Goal: Navigation & Orientation: Understand site structure

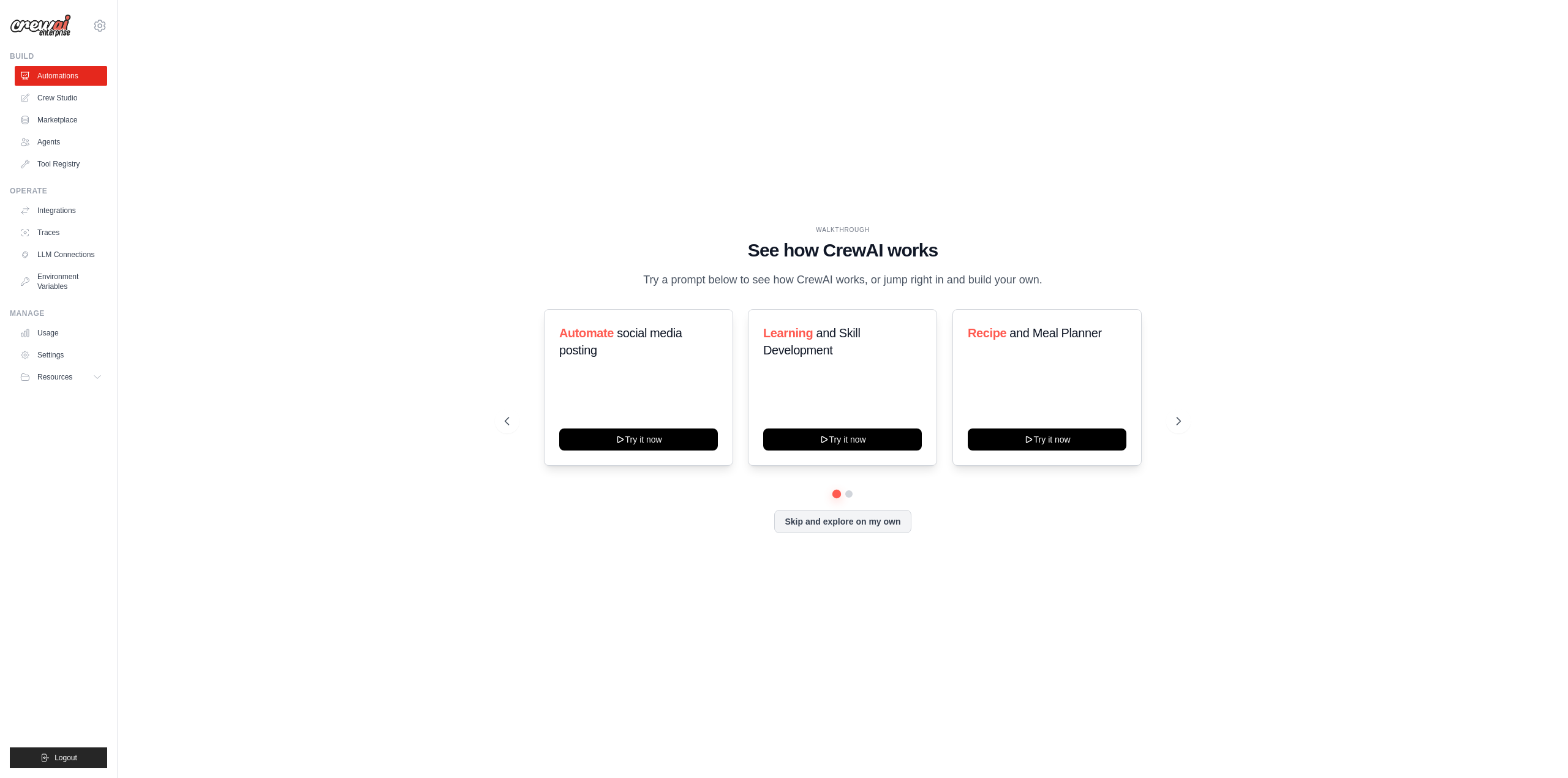
click at [1145, 552] on div "WALKTHROUGH See how [PERSON_NAME] works Try a prompt below to see how [PERSON_N…" at bounding box center [843, 389] width 705 height 327
click at [832, 532] on div "WALKTHROUGH See how [PERSON_NAME] works Try a prompt below to see how [PERSON_N…" at bounding box center [843, 389] width 705 height 327
click at [835, 527] on button "Skip and explore on my own" at bounding box center [843, 520] width 136 height 23
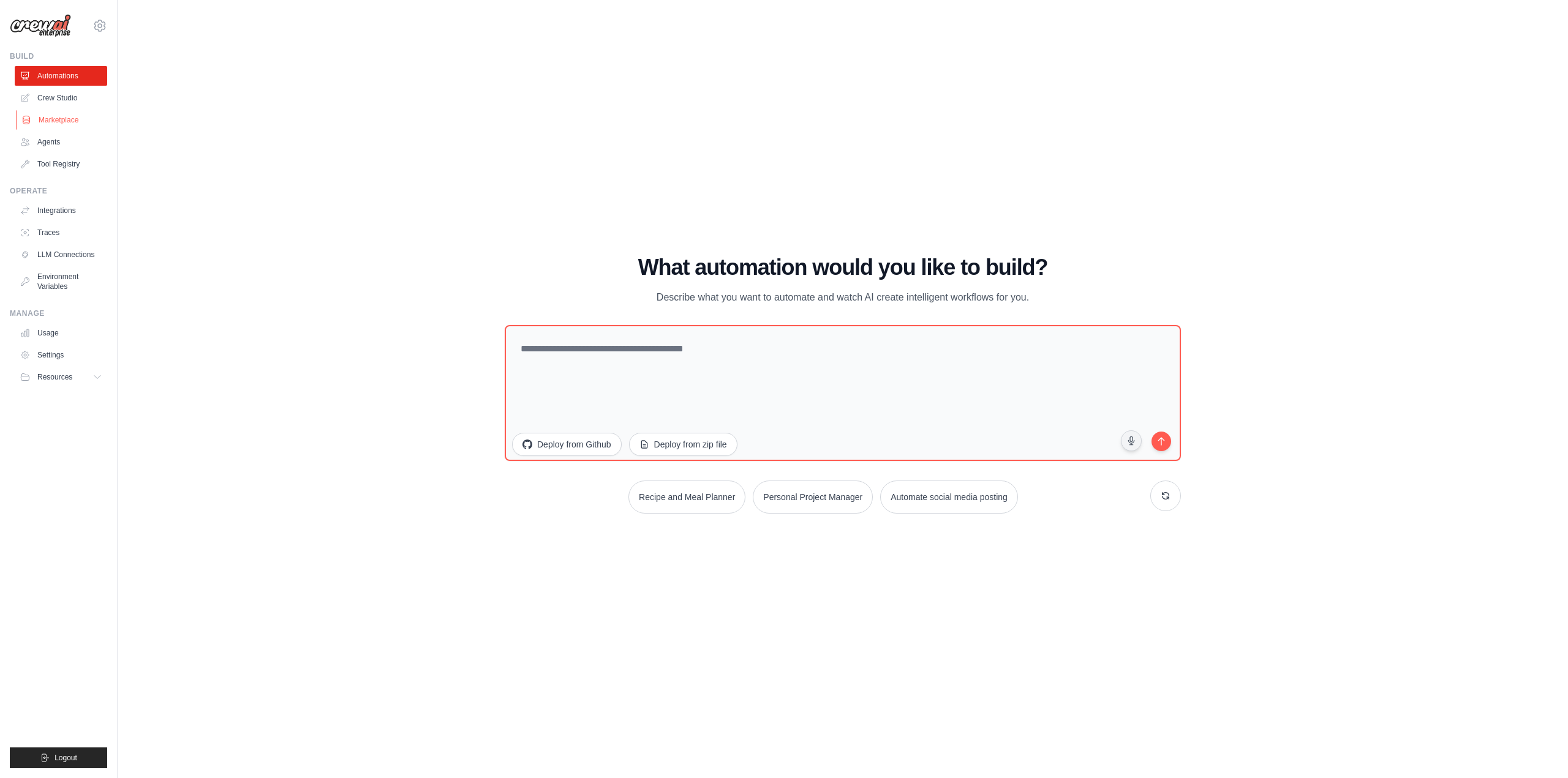
click at [63, 118] on link "Marketplace" at bounding box center [62, 120] width 92 height 19
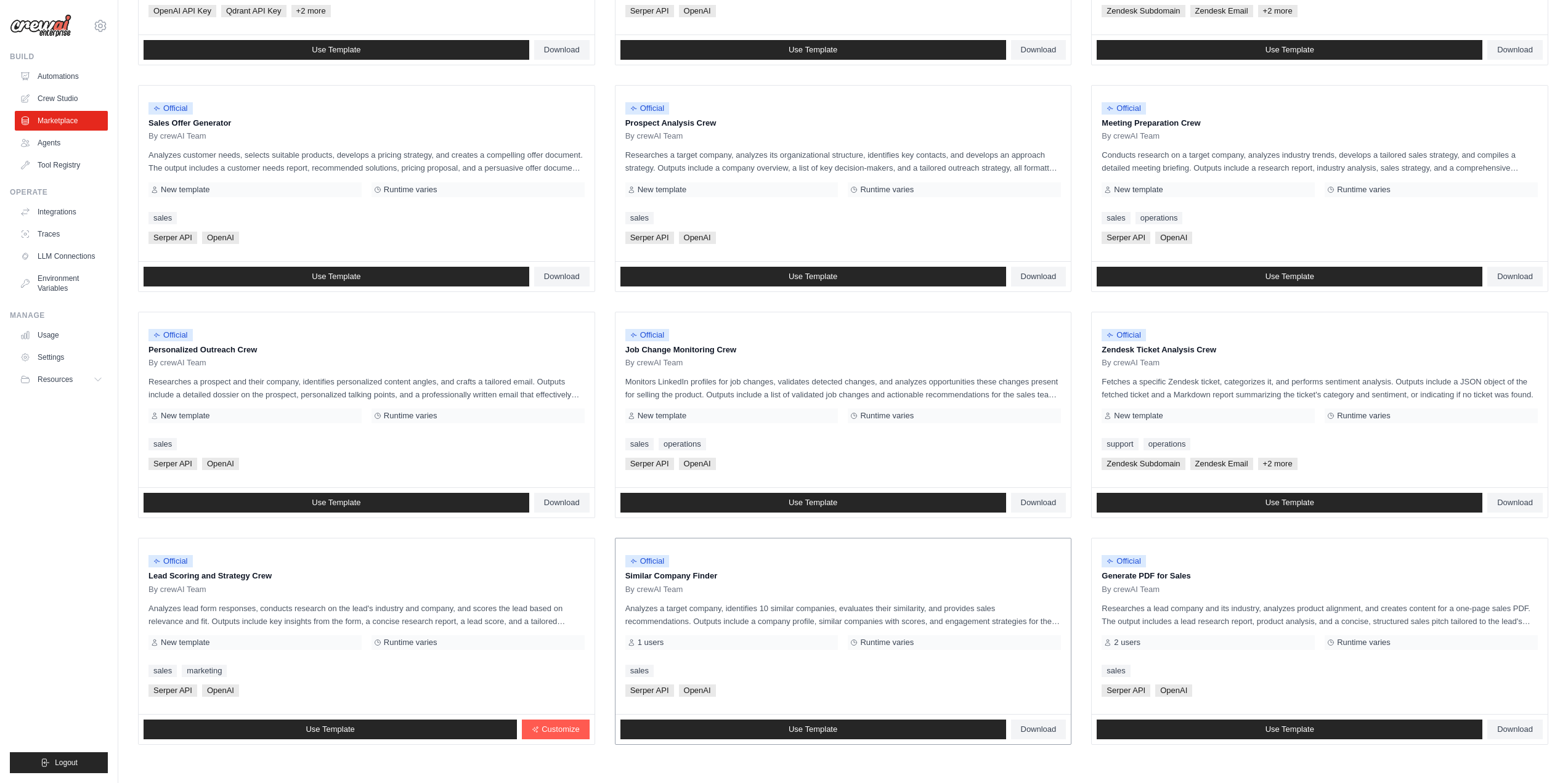
scroll to position [358, 0]
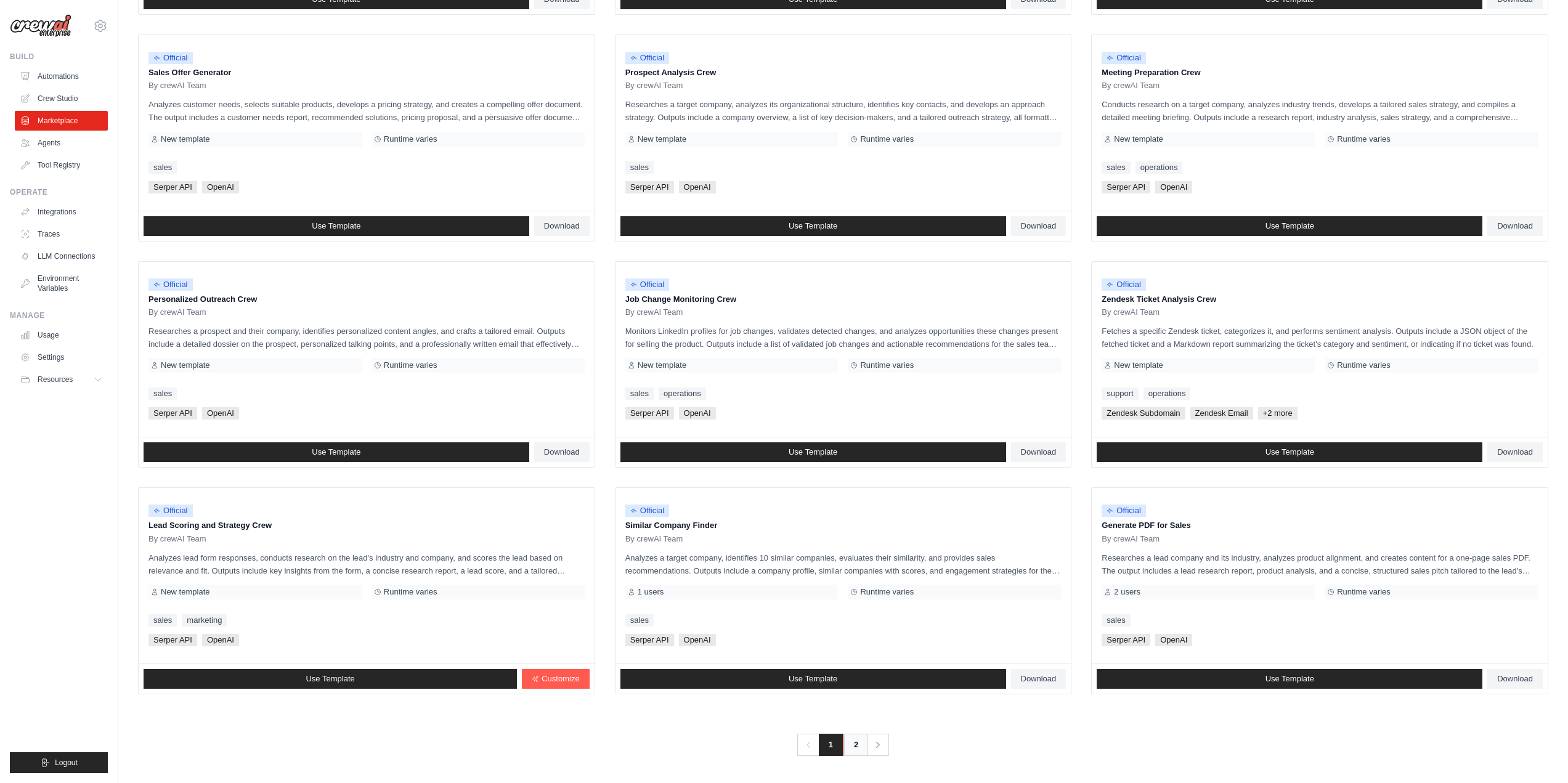
click at [855, 743] on link "2" at bounding box center [856, 744] width 25 height 22
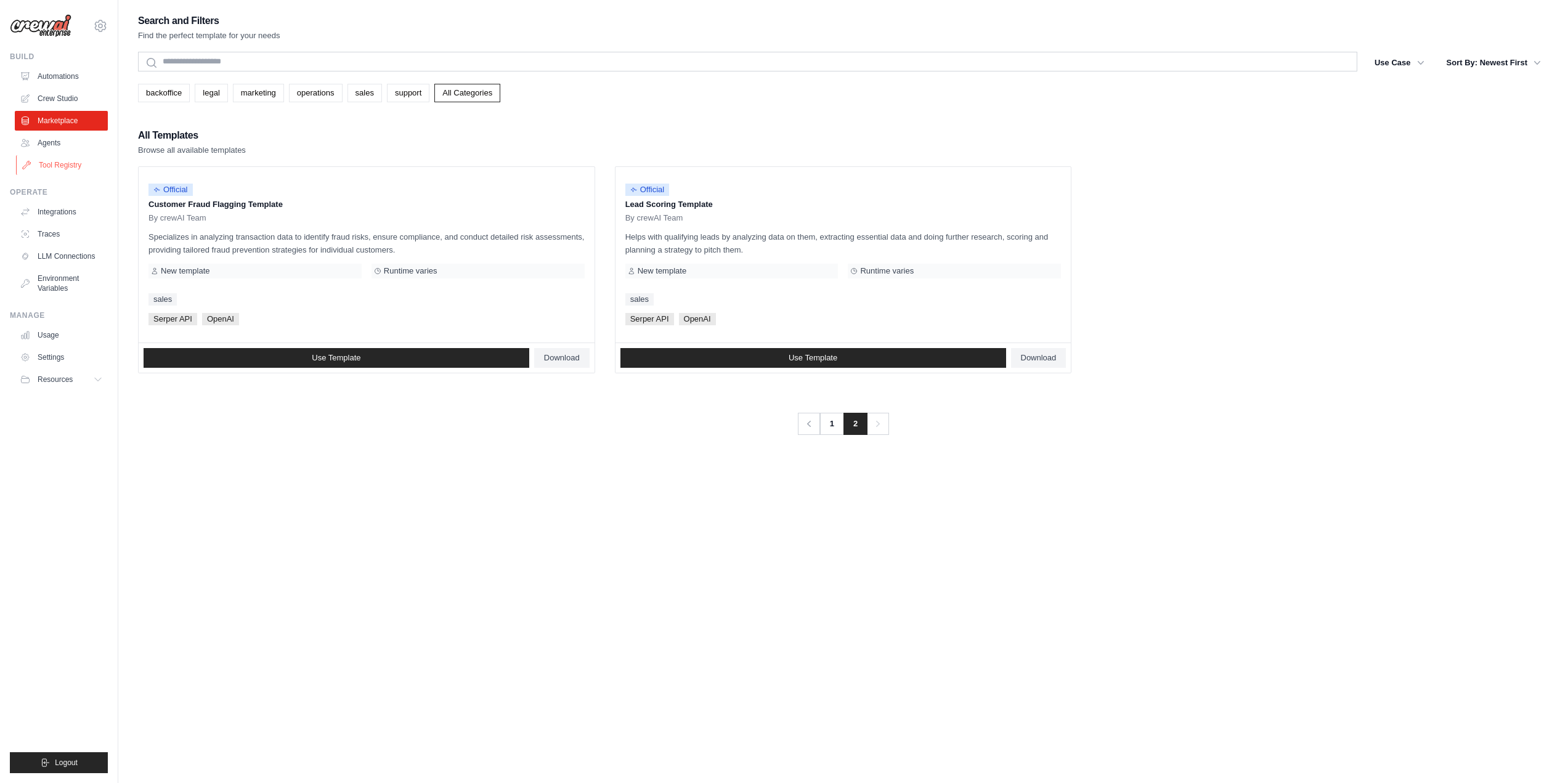
click at [77, 161] on link "Tool Registry" at bounding box center [63, 165] width 93 height 19
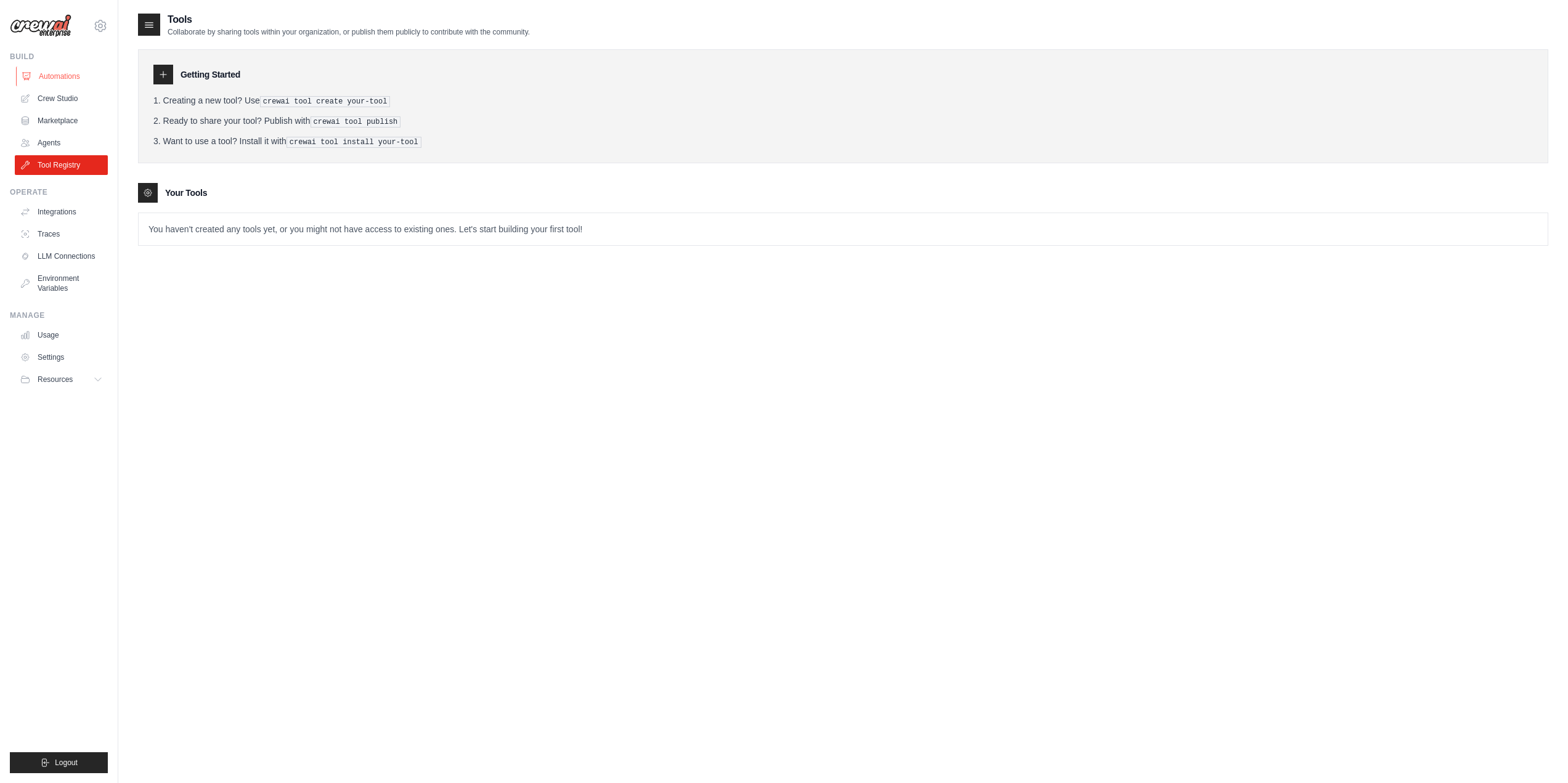
click at [47, 78] on link "Automations" at bounding box center [63, 76] width 93 height 19
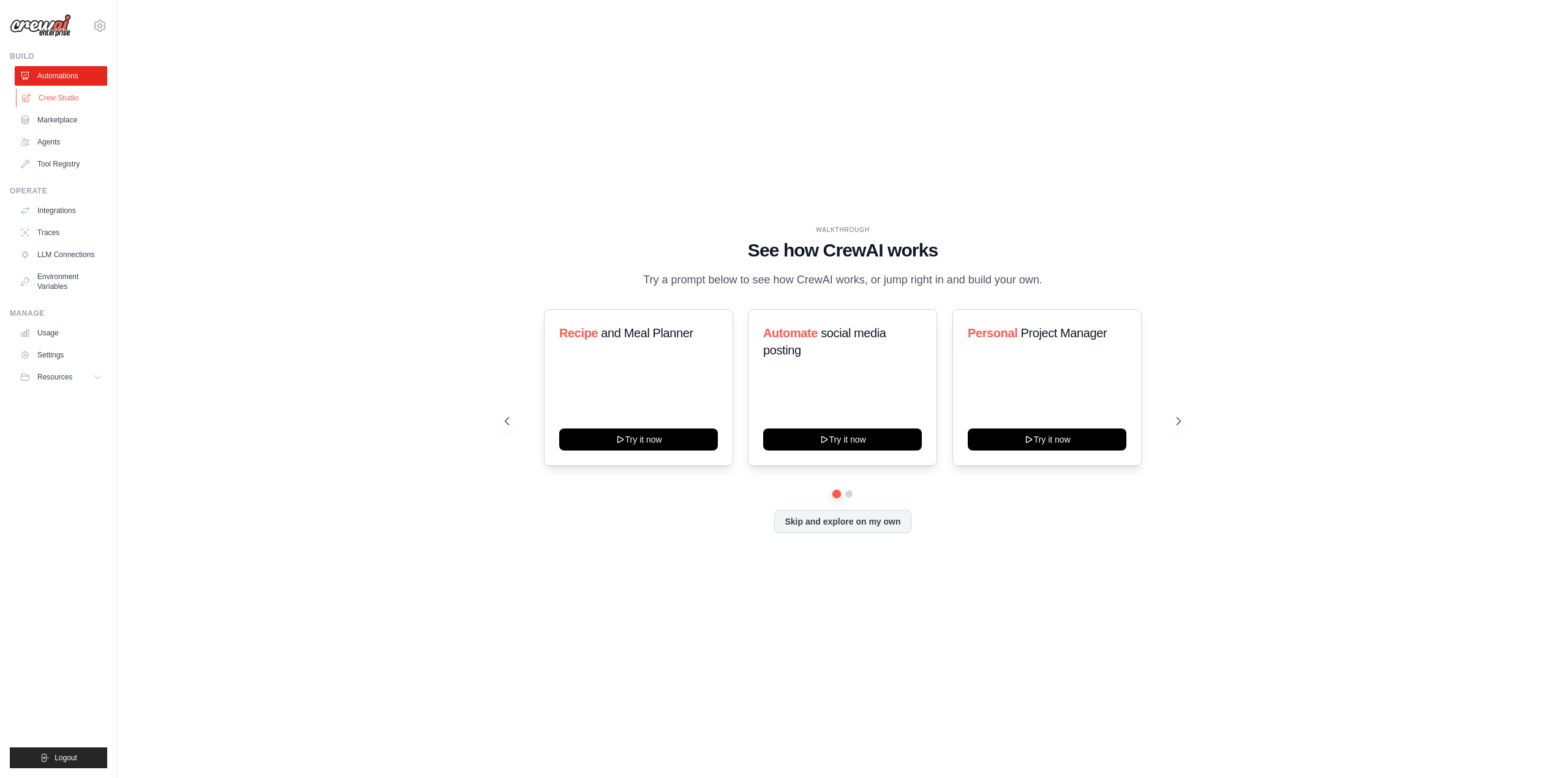
click at [55, 105] on link "Crew Studio" at bounding box center [62, 98] width 92 height 19
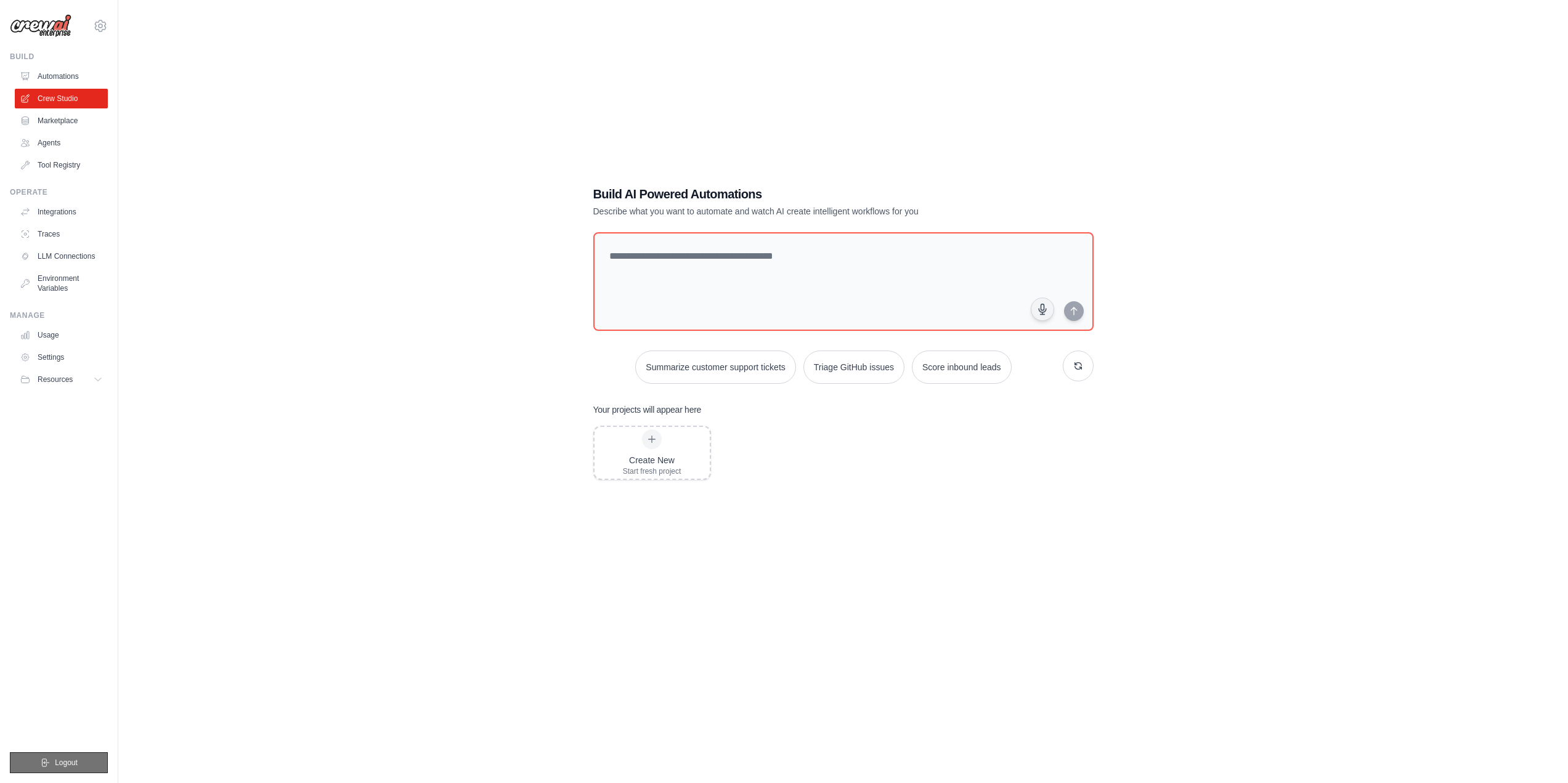
click at [50, 759] on button "Logout" at bounding box center [58, 763] width 98 height 21
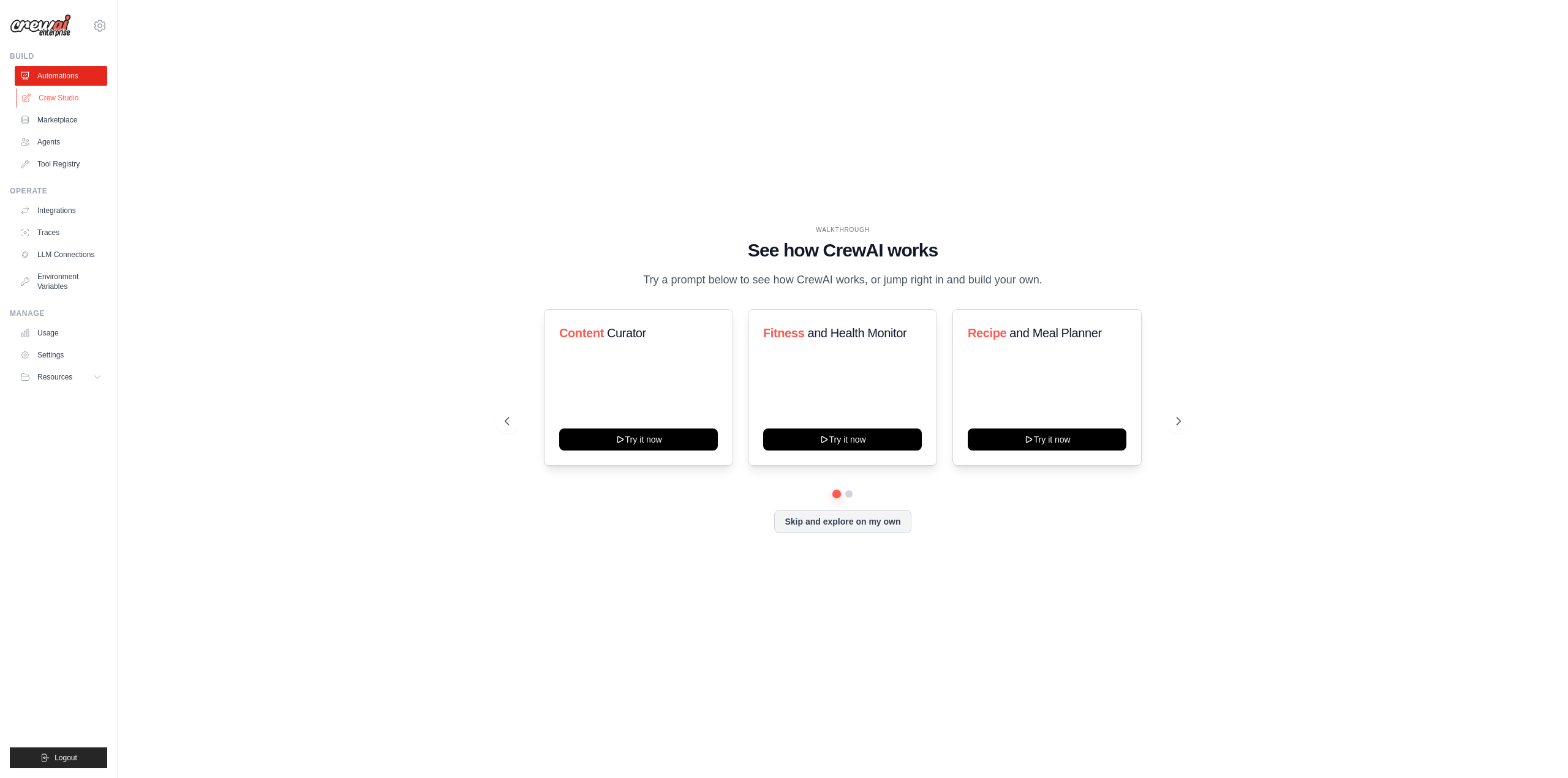
click at [71, 101] on link "Crew Studio" at bounding box center [62, 98] width 92 height 19
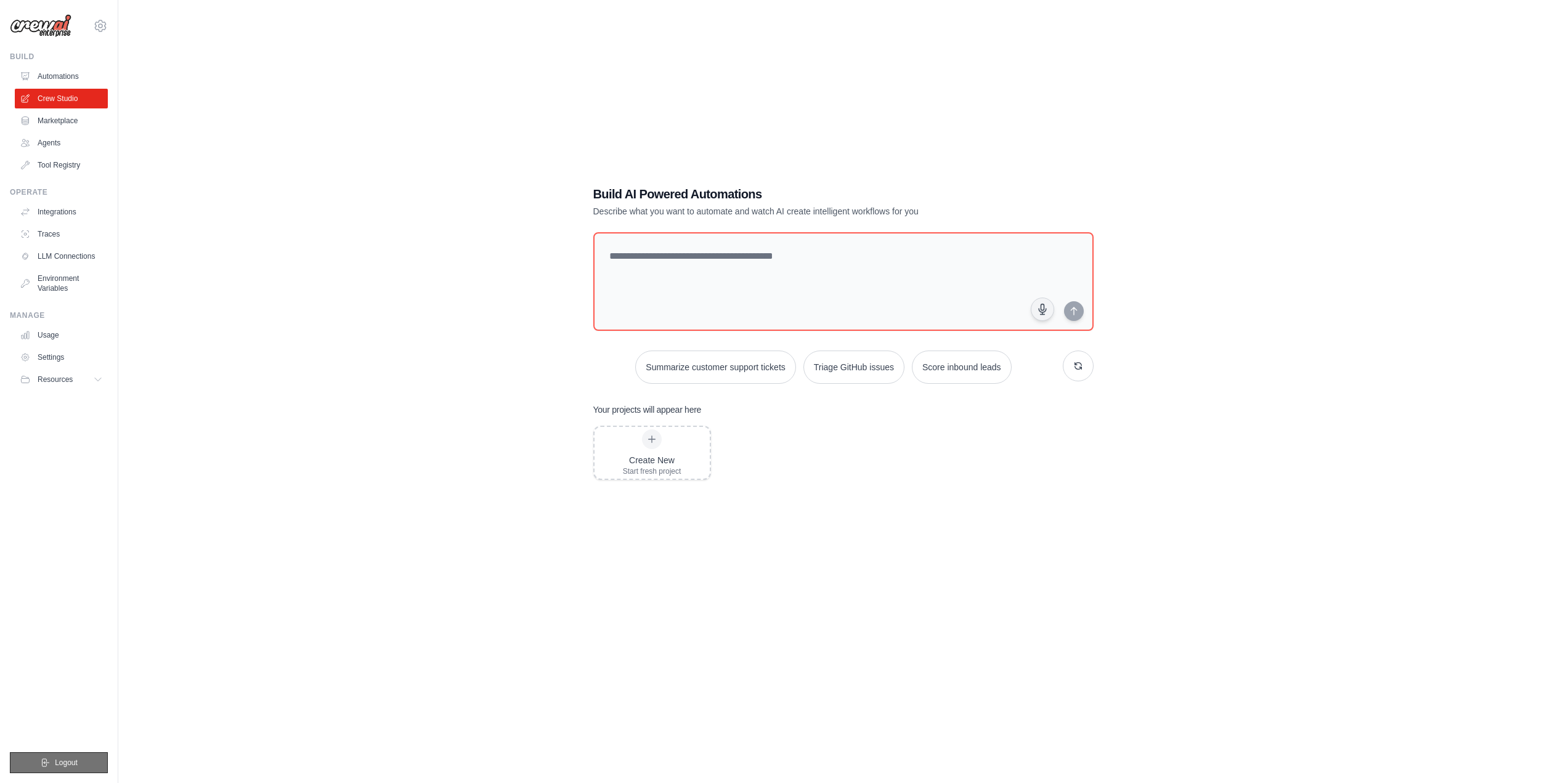
click at [61, 761] on span "Logout" at bounding box center [67, 763] width 23 height 10
